Goal: Task Accomplishment & Management: Use online tool/utility

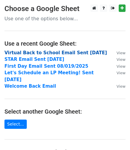
click at [34, 51] on strong "Virtual Back to School Email Sent 08/21/2025" at bounding box center [55, 52] width 103 height 5
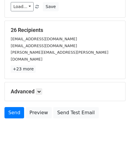
scroll to position [80, 0]
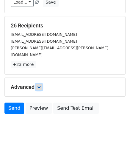
click at [38, 84] on link at bounding box center [39, 87] width 7 height 7
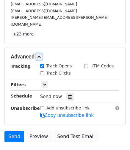
scroll to position [139, 0]
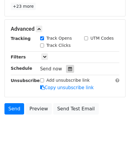
click at [68, 67] on icon at bounding box center [70, 69] width 4 height 4
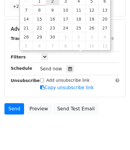
type input "[DATE] 12:00"
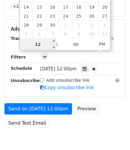
type input "8"
type input "[DATE] 08:00"
type input "08"
click at [101, 44] on span "PM" at bounding box center [102, 44] width 16 height 12
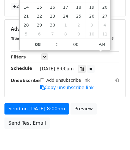
click at [119, 47] on div "Tracking Track Opens UTM Codes Track Clicks Filters Only include spreadsheet ro…" at bounding box center [65, 63] width 109 height 56
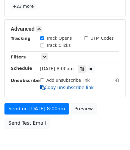
scroll to position [153, 0]
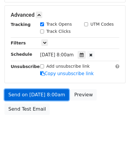
click at [38, 89] on link "Send on [DATE] 8:00am" at bounding box center [36, 94] width 65 height 11
